Goal: Task Accomplishment & Management: Manage account settings

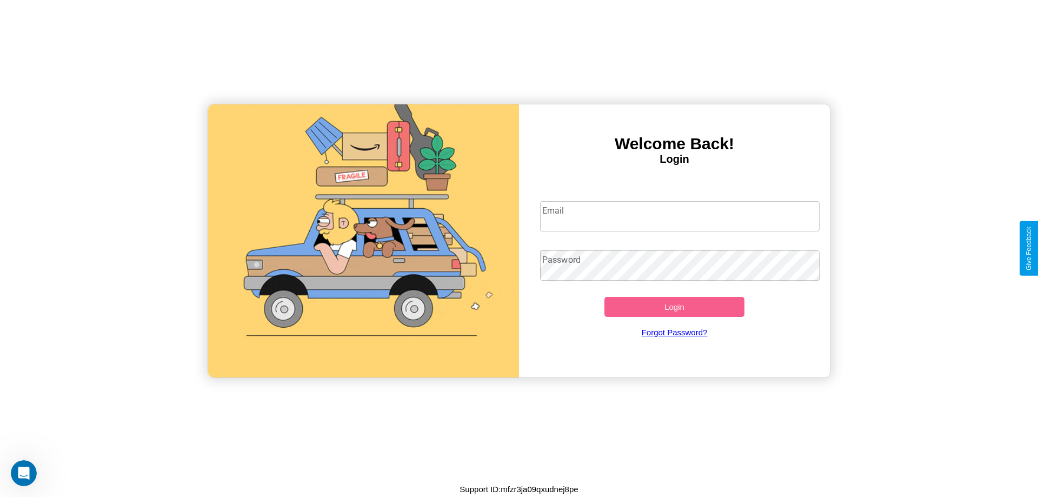
click at [680, 216] on input "Email" at bounding box center [680, 216] width 280 height 30
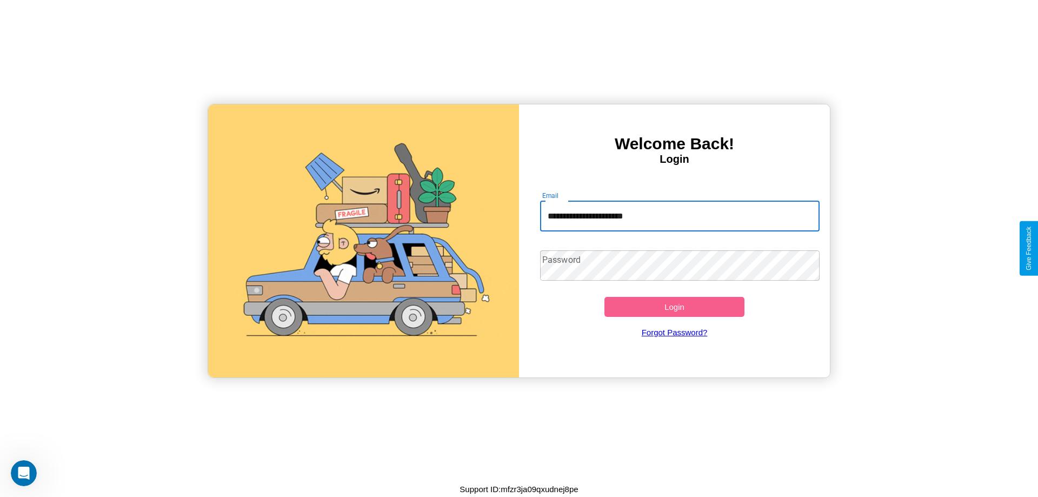
type input "**********"
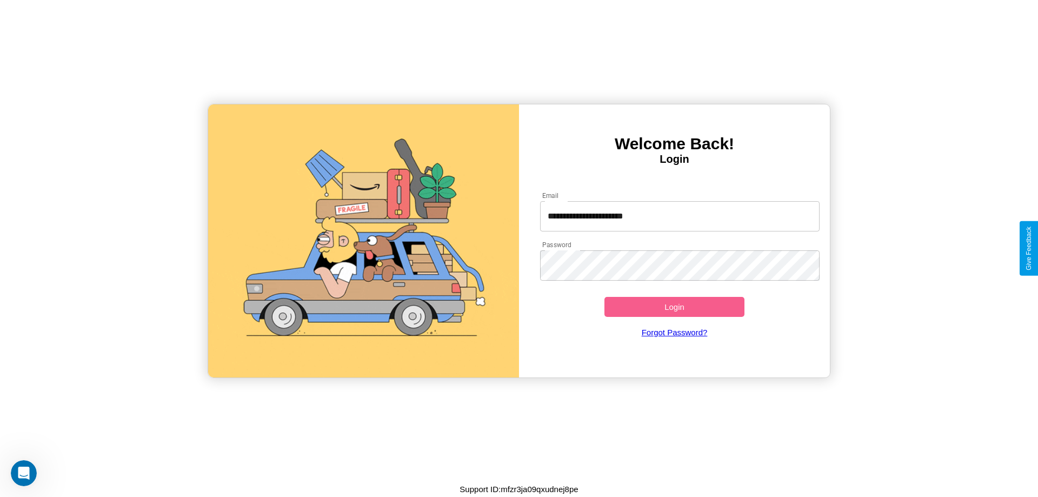
click at [674, 307] on button "Login" at bounding box center [675, 307] width 140 height 20
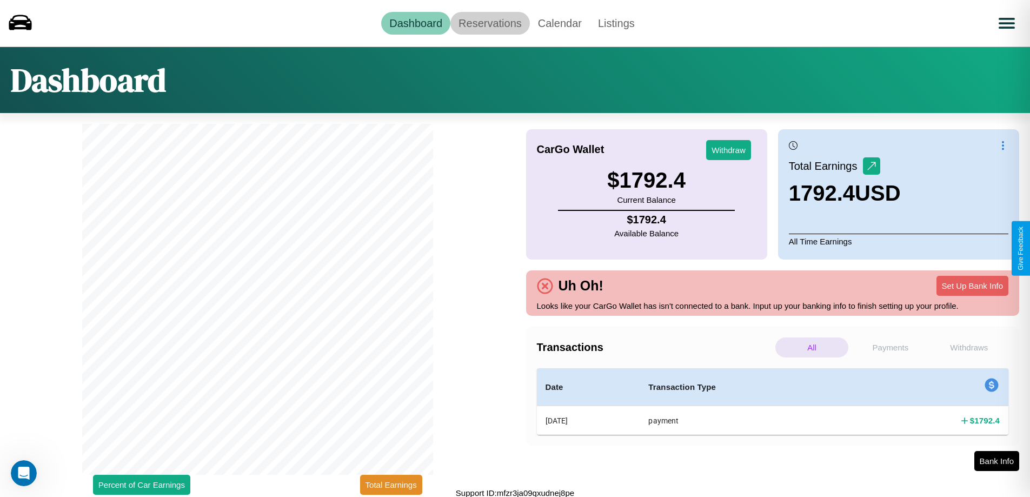
click at [490, 23] on link "Reservations" at bounding box center [491, 23] width 80 height 23
